Goal: Transaction & Acquisition: Purchase product/service

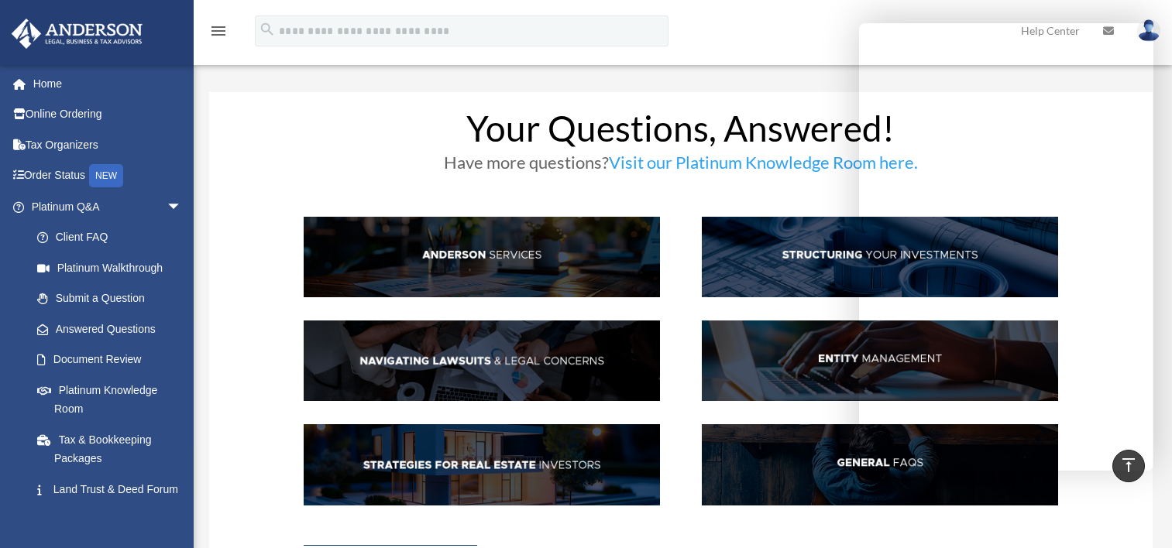
scroll to position [309, 0]
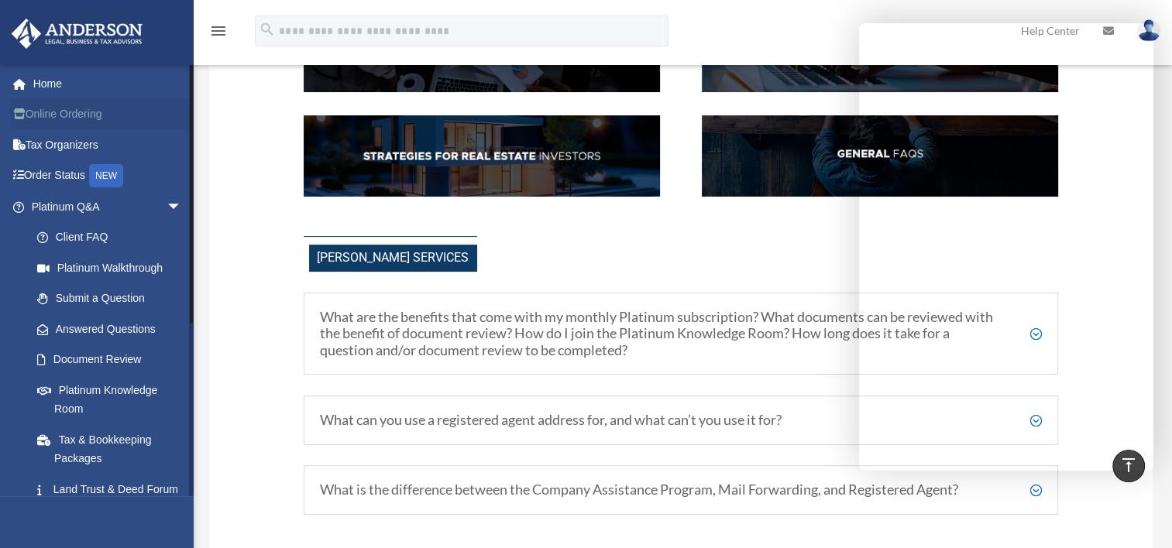
click at [102, 112] on link "Online Ordering" at bounding box center [108, 114] width 194 height 31
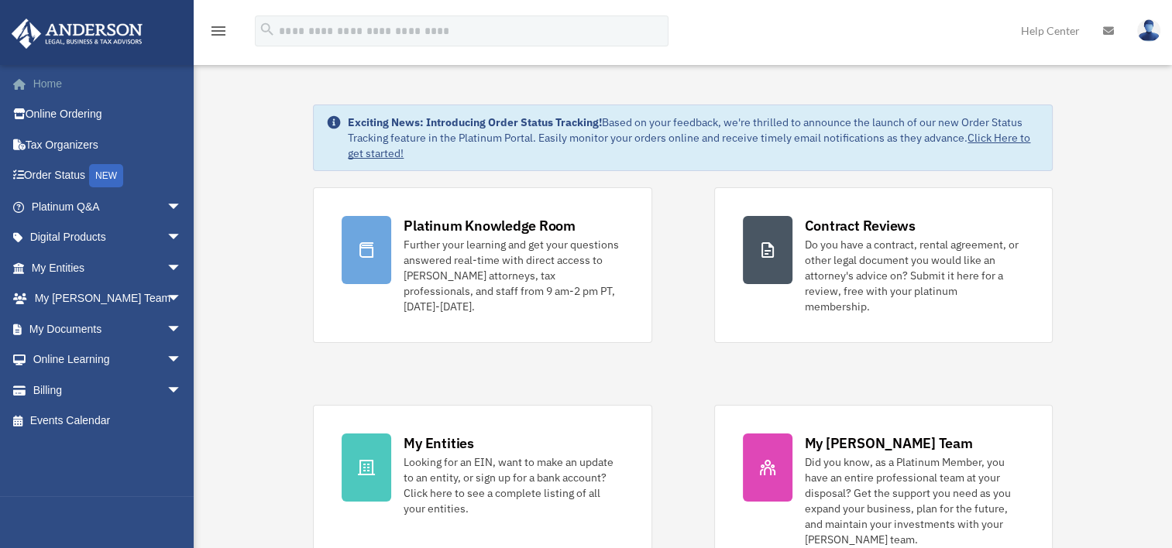
click at [56, 81] on link "Home" at bounding box center [108, 83] width 194 height 31
click at [56, 114] on link "Online Ordering" at bounding box center [108, 114] width 194 height 31
